Goal: Information Seeking & Learning: Learn about a topic

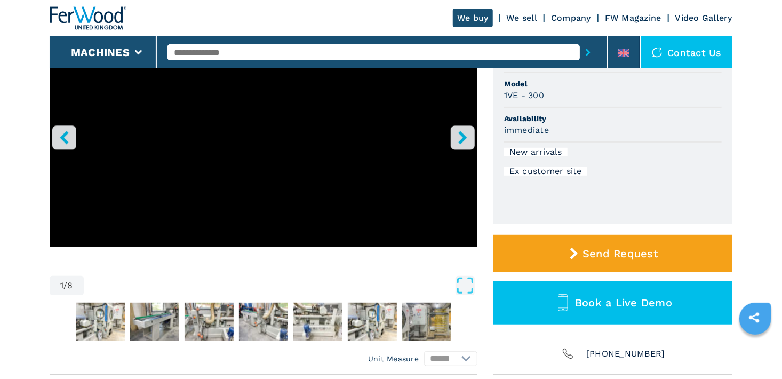
scroll to position [107, 0]
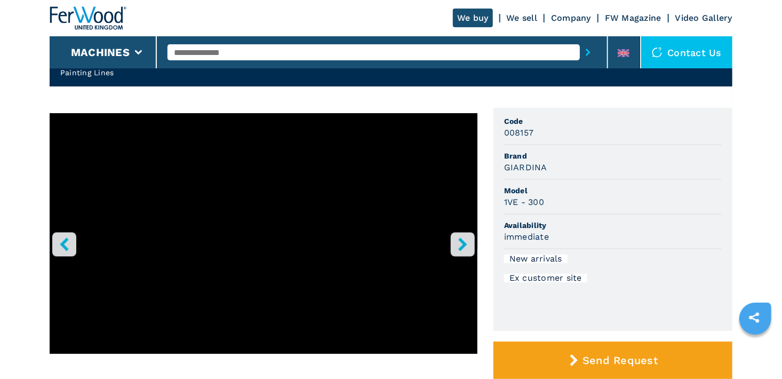
scroll to position [107, 0]
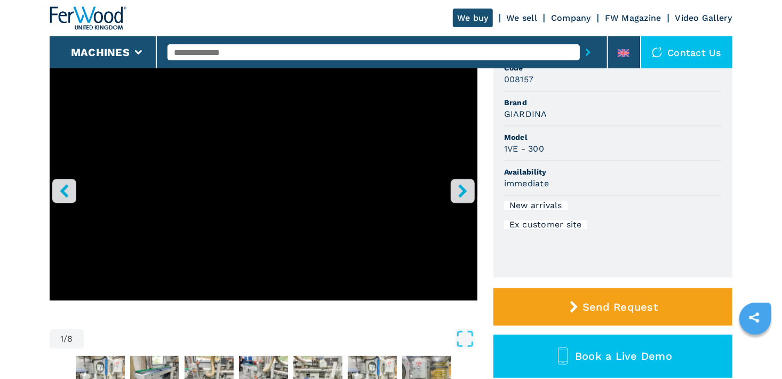
click at [757, 46] on header "We buy We sell Company FW Magazine Video Gallery Machines Contact us" at bounding box center [391, 34] width 782 height 68
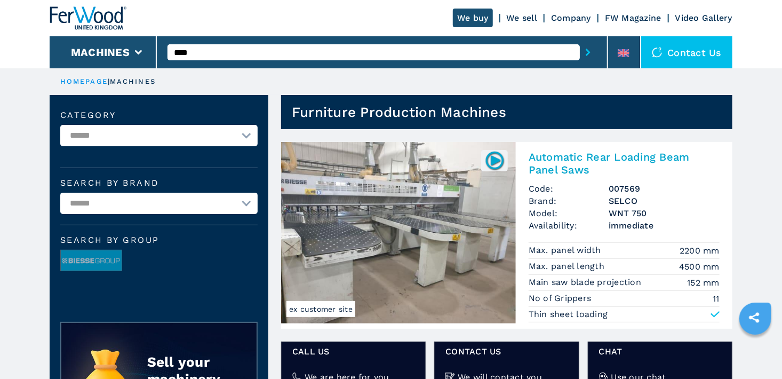
click at [491, 161] on img at bounding box center [494, 160] width 21 height 21
click at [451, 234] on img at bounding box center [398, 232] width 235 height 181
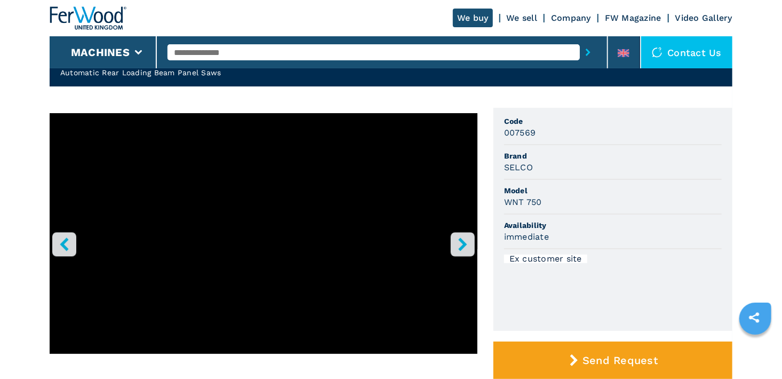
scroll to position [107, 0]
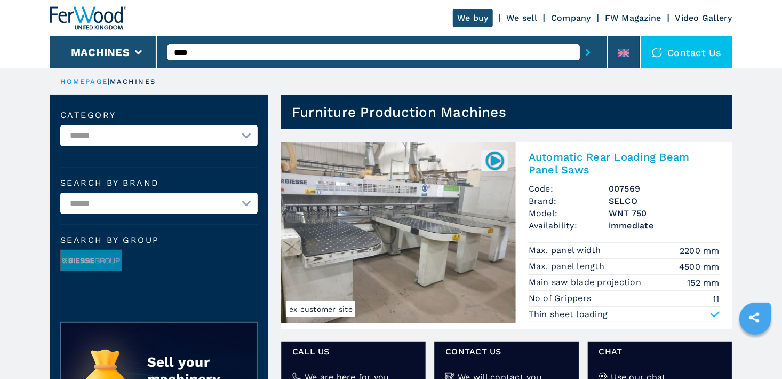
click at [415, 206] on img at bounding box center [398, 232] width 235 height 181
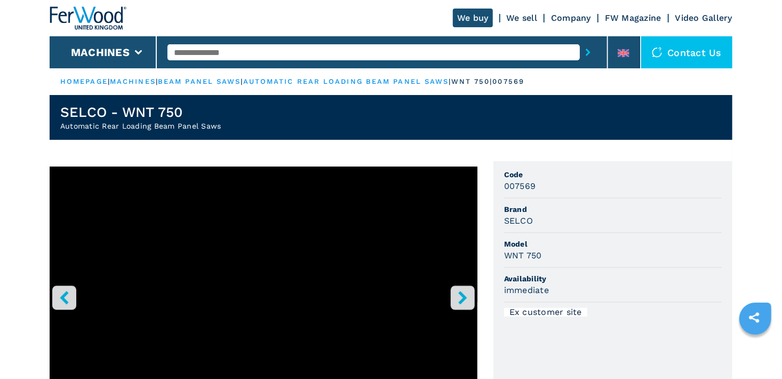
scroll to position [107, 0]
